Goal: Task Accomplishment & Management: Manage account settings

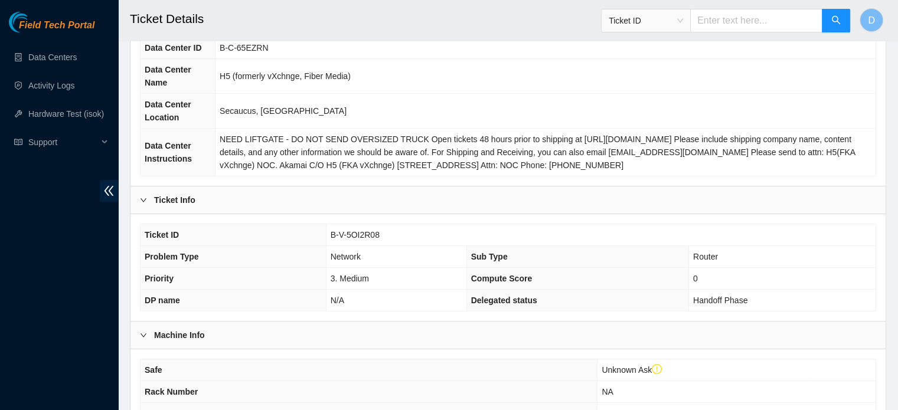
scroll to position [397, 0]
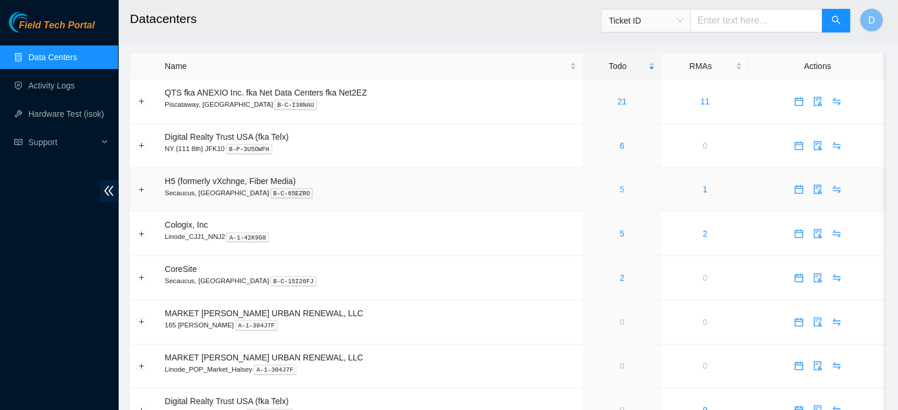
click at [622, 189] on link "5" at bounding box center [622, 189] width 5 height 9
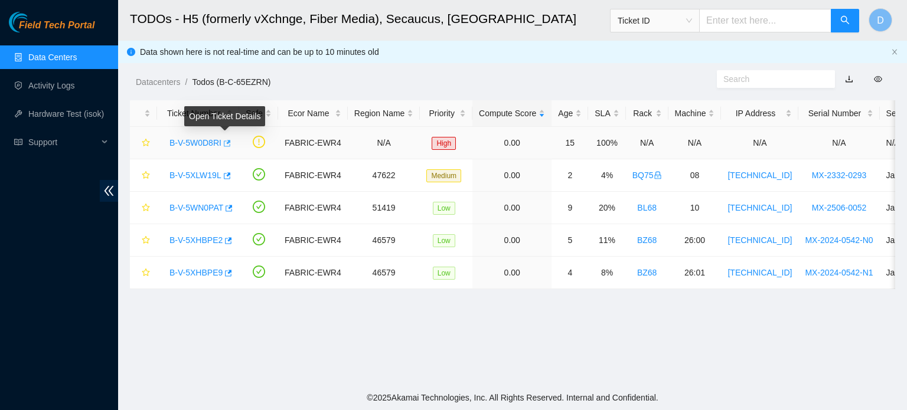
click at [225, 146] on icon "button" at bounding box center [226, 143] width 8 height 8
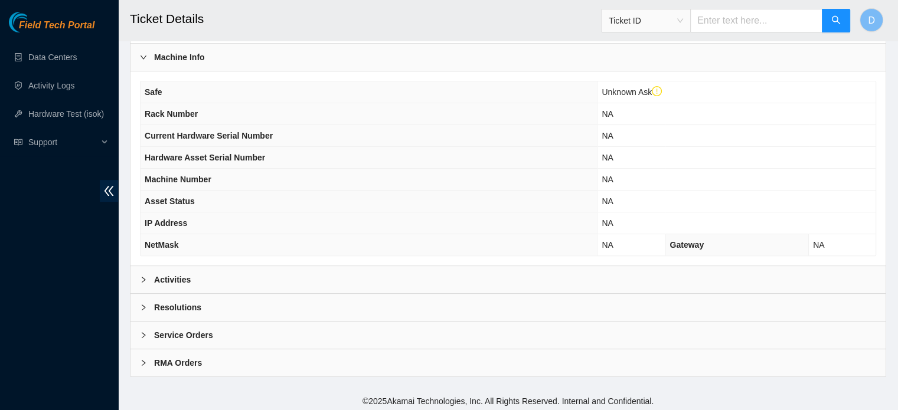
click at [233, 280] on div "Activities" at bounding box center [508, 279] width 755 height 27
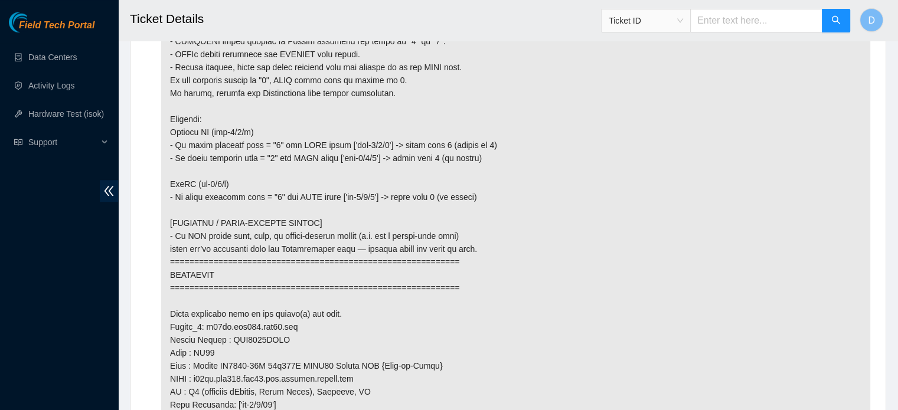
scroll to position [810, 0]
